Goal: Task Accomplishment & Management: Manage account settings

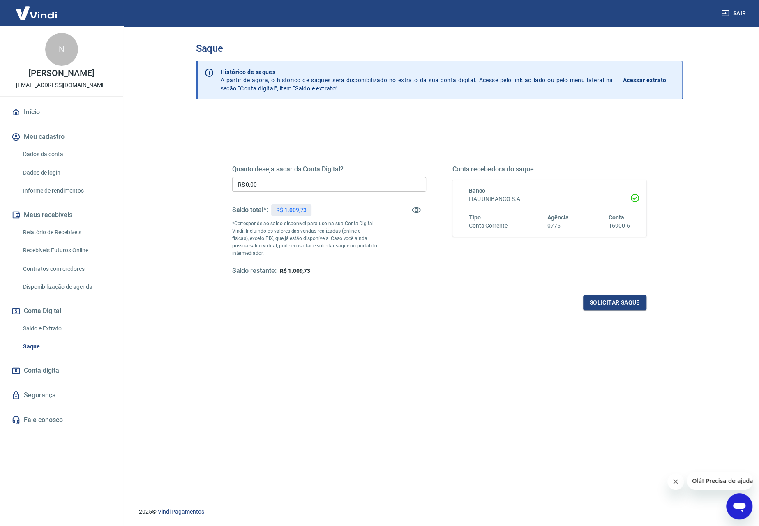
click at [336, 180] on input "R$ 0,00" at bounding box center [329, 184] width 194 height 15
type input "R$ 1.009,73"
click at [615, 299] on button "Solicitar saque" at bounding box center [614, 302] width 63 height 15
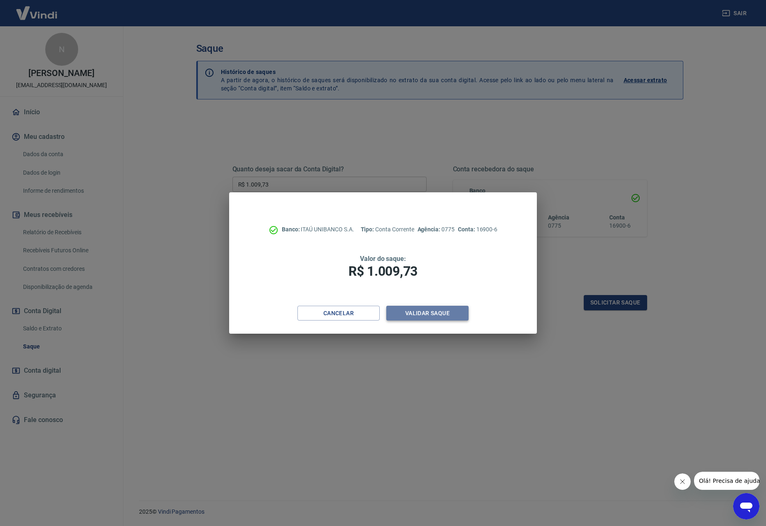
click at [431, 315] on button "Validar saque" at bounding box center [427, 313] width 82 height 15
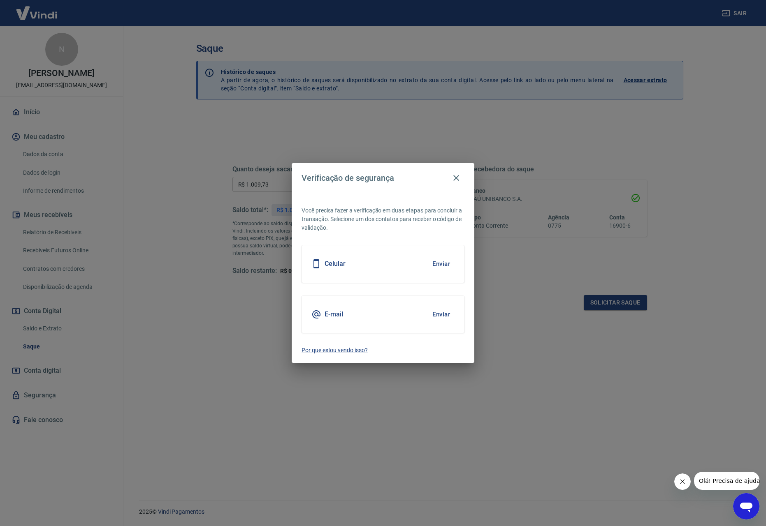
click at [446, 263] on button "Enviar" at bounding box center [441, 263] width 27 height 17
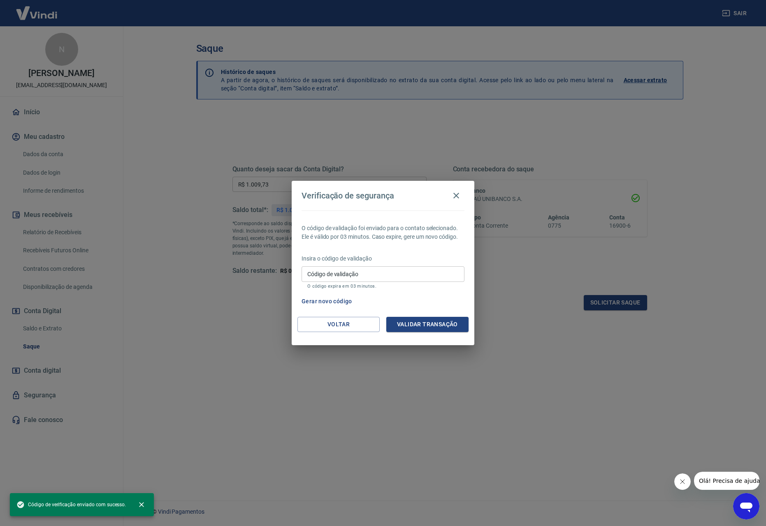
click at [347, 271] on div "Código de validação Código de validação O código expira em 03 minutos." at bounding box center [382, 277] width 163 height 22
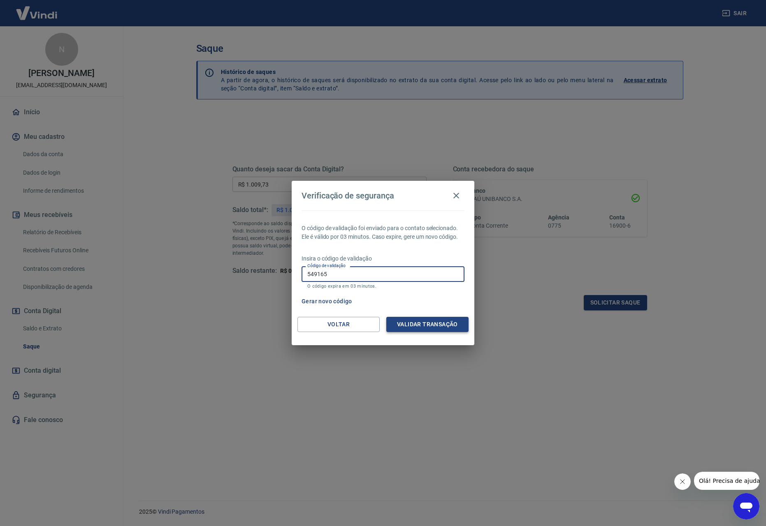
type input "549165"
click at [417, 322] on button "Validar transação" at bounding box center [427, 324] width 82 height 15
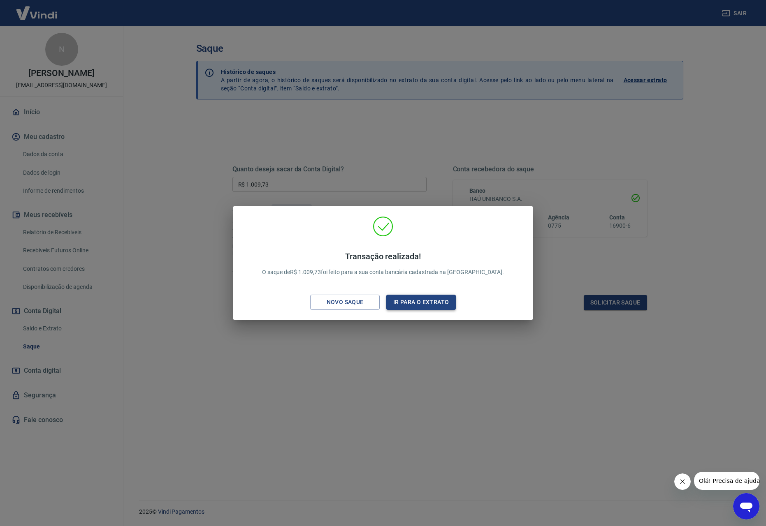
click at [438, 304] on button "Ir para o extrato" at bounding box center [420, 302] width 69 height 15
